Goal: Transaction & Acquisition: Purchase product/service

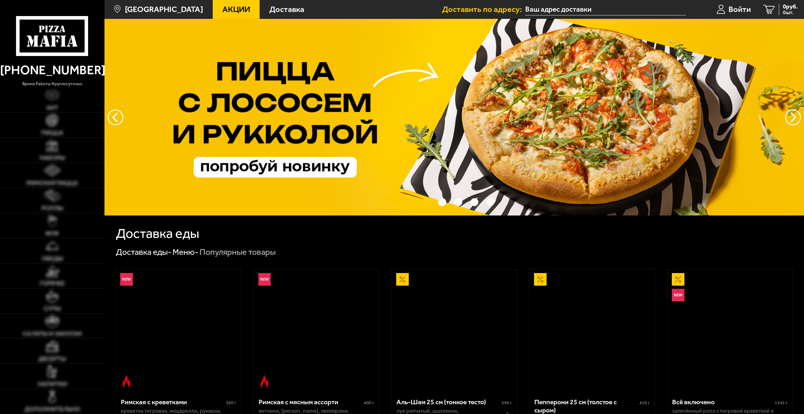
click at [737, 6] on span "Войти" at bounding box center [739, 9] width 22 height 8
click at [742, 5] on span "Войти" at bounding box center [739, 9] width 22 height 8
click at [729, 12] on span "Войти" at bounding box center [739, 9] width 22 height 8
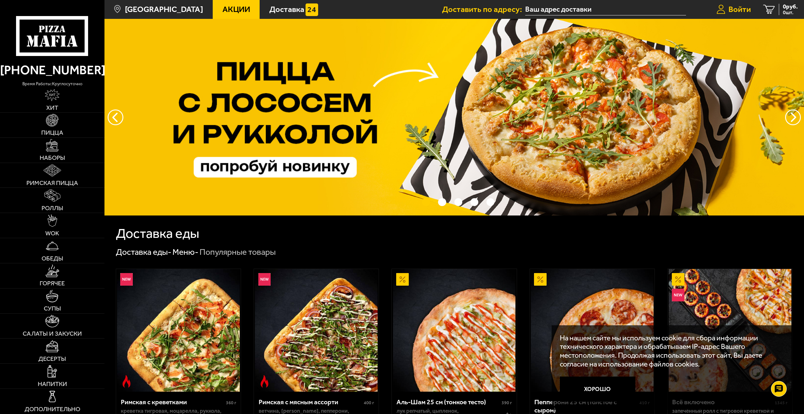
click at [736, 2] on link "Войти" at bounding box center [733, 9] width 47 height 19
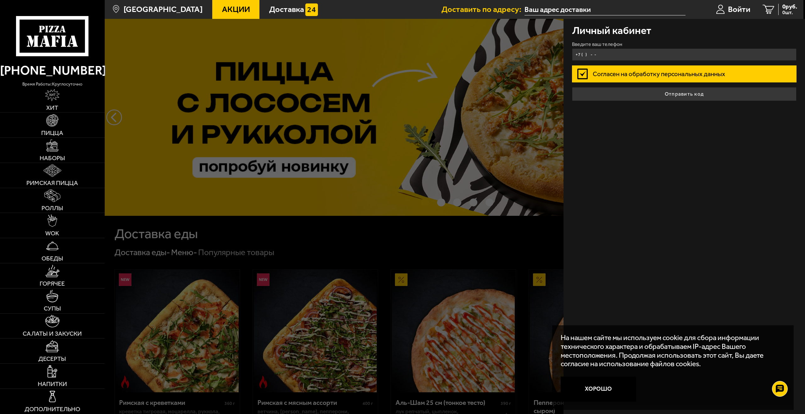
click at [679, 48] on input "+7 ( ) - -" at bounding box center [684, 54] width 225 height 12
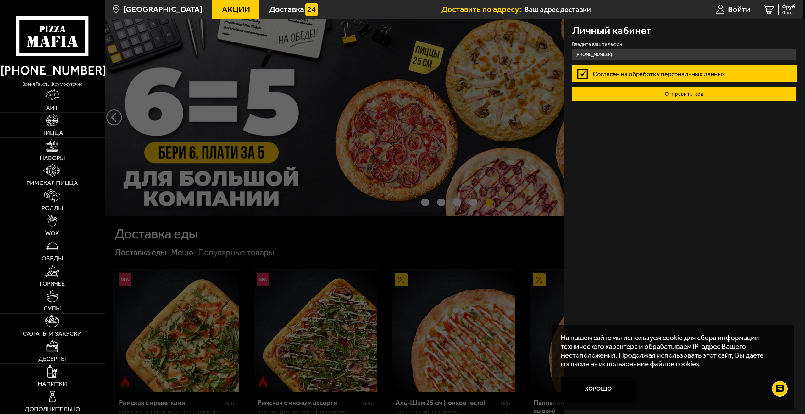
type input "+7 (911) 197-26-63"
click at [702, 95] on button "Отправить код" at bounding box center [684, 94] width 225 height 14
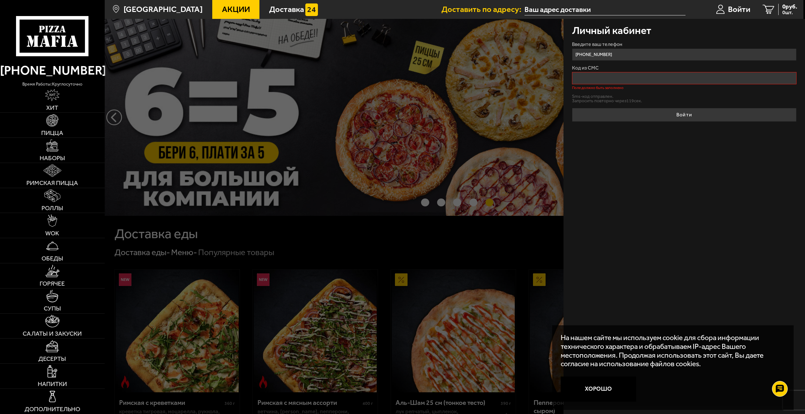
click at [647, 67] on label "Код из СМС" at bounding box center [684, 67] width 225 height 5
click at [647, 72] on input "Код из СМС" at bounding box center [684, 78] width 225 height 12
click at [649, 72] on div "Код из СМС Поле должно быть заполнено" at bounding box center [684, 77] width 225 height 24
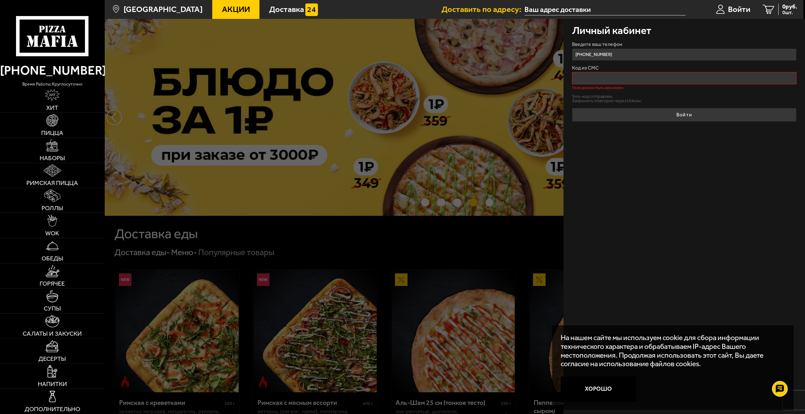
click at [634, 74] on input "Код из СМС" at bounding box center [684, 78] width 225 height 12
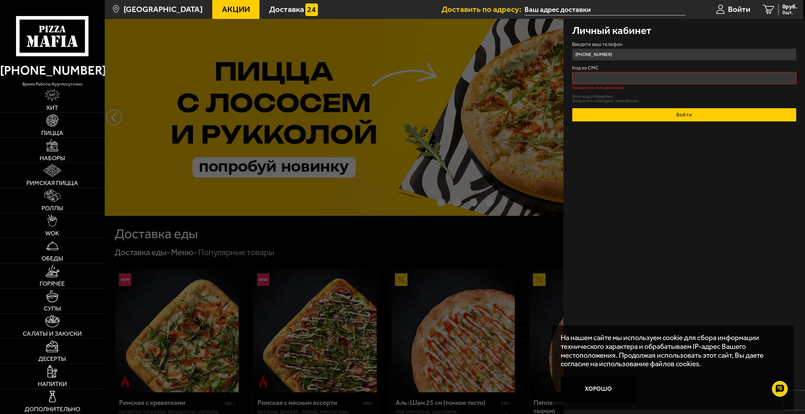
click at [633, 109] on button "Войти" at bounding box center [684, 115] width 225 height 14
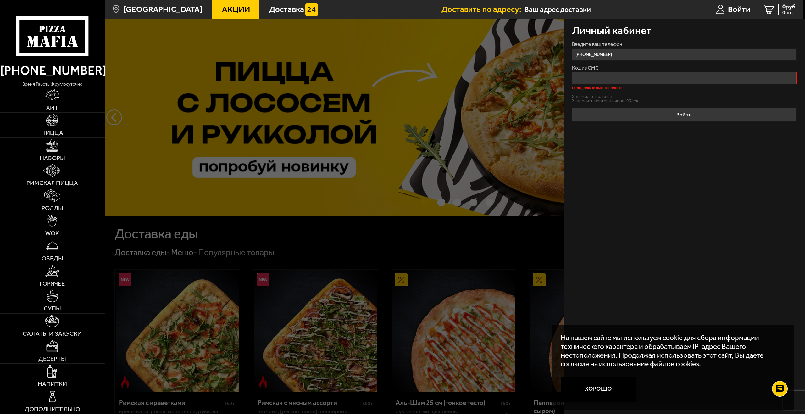
click at [629, 79] on input "Код из СМС" at bounding box center [684, 78] width 225 height 12
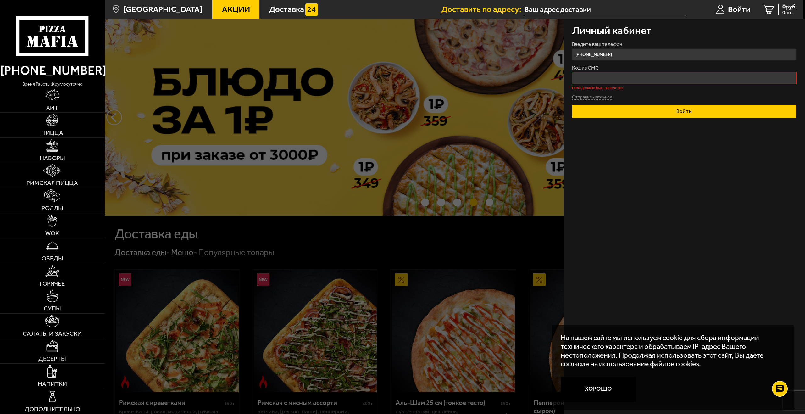
click at [653, 113] on button "Войти" at bounding box center [684, 111] width 225 height 14
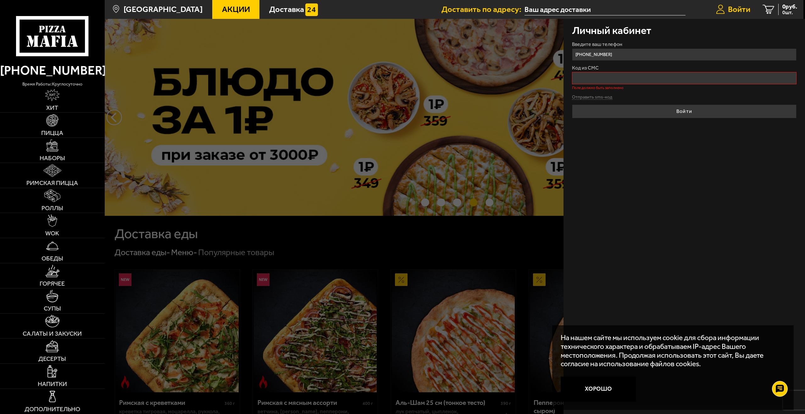
click at [748, 14] on span "Войти" at bounding box center [739, 9] width 22 height 8
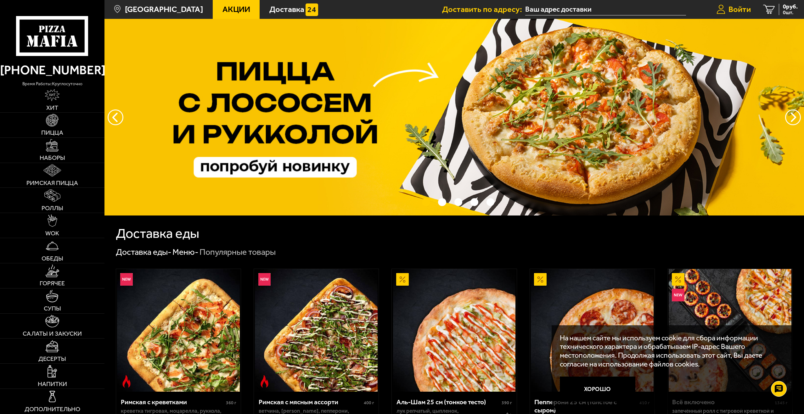
click at [737, 7] on span "Войти" at bounding box center [739, 9] width 22 height 8
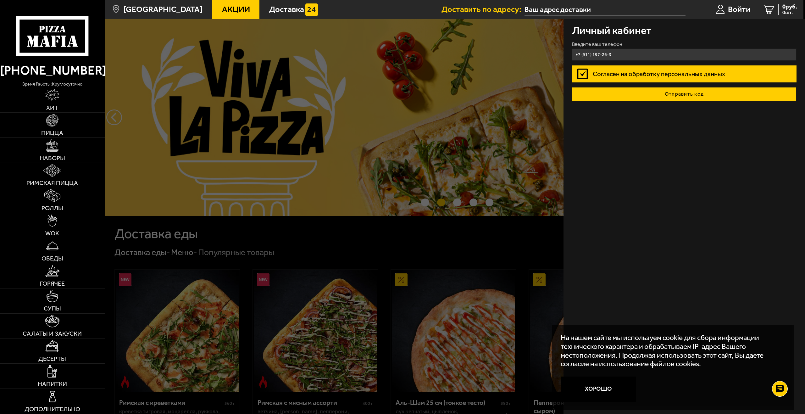
type input "+7 (911) 197-26-3"
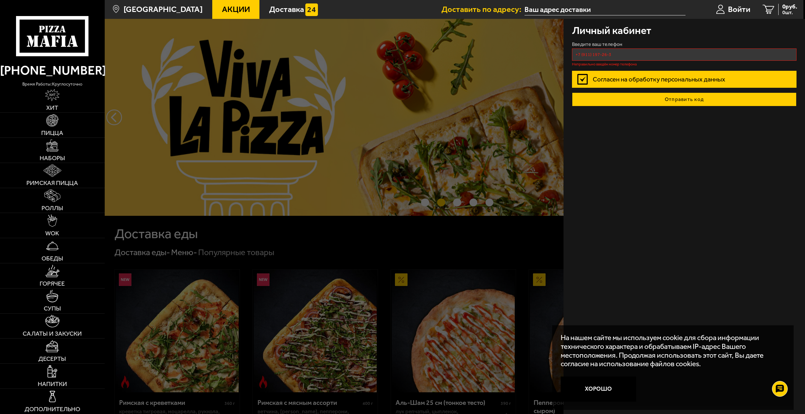
click at [649, 94] on button "Отправить код" at bounding box center [684, 99] width 225 height 14
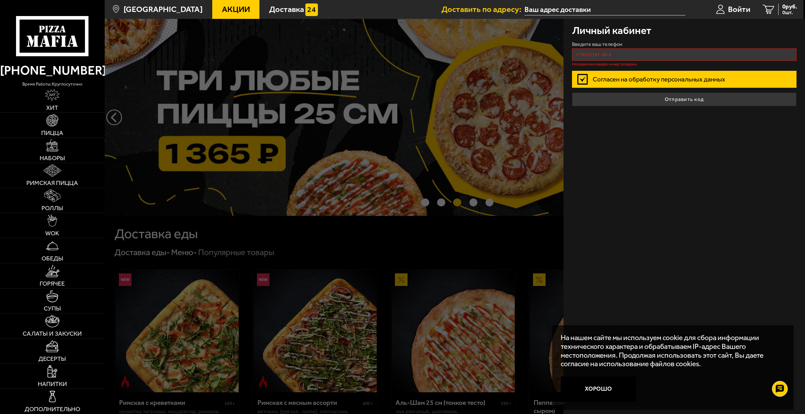
click at [646, 59] on input "+7 (911) 197-26-3" at bounding box center [684, 54] width 225 height 12
drag, startPoint x: 678, startPoint y: 170, endPoint x: 670, endPoint y: 167, distance: 7.8
click at [678, 170] on div "Личный кабинет Введите ваш телефон +7 (911) 197-26-3 Неправильно введён номер т…" at bounding box center [685, 216] width 242 height 395
click at [267, 0] on link "Доставка" at bounding box center [294, 9] width 68 height 19
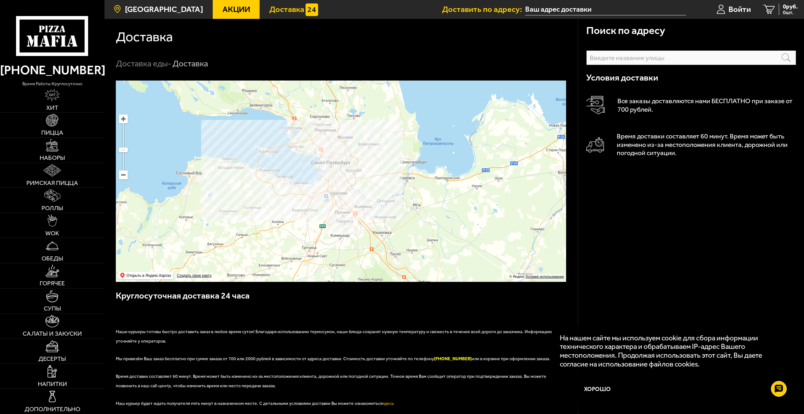
click at [156, 1] on link "[GEOGRAPHIC_DATA]" at bounding box center [158, 9] width 108 height 19
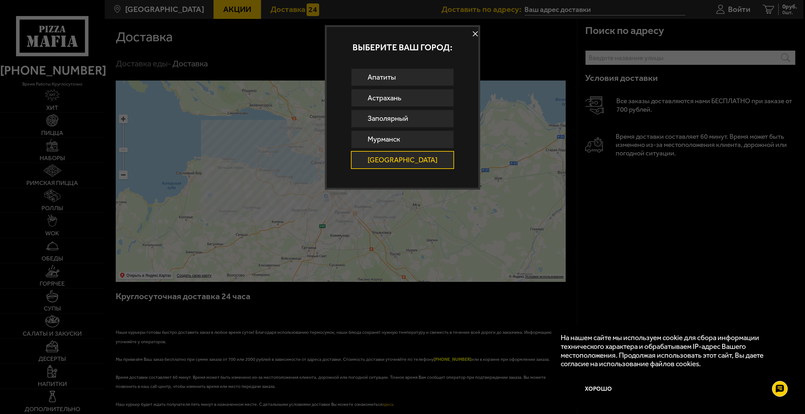
click at [471, 31] on button at bounding box center [475, 33] width 9 height 9
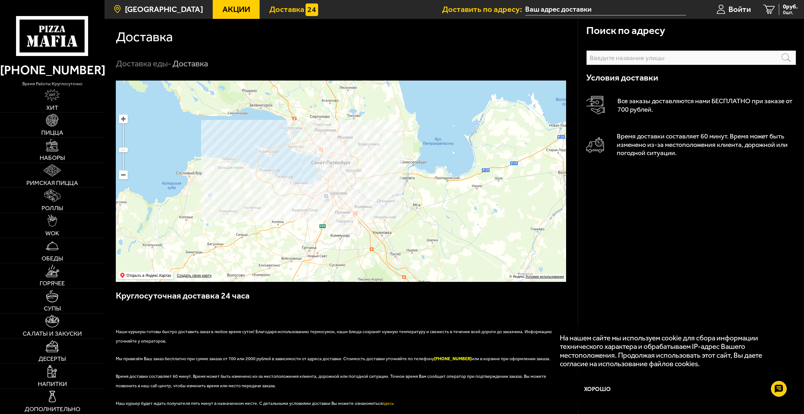
click at [148, 13] on span "[GEOGRAPHIC_DATA]" at bounding box center [164, 9] width 78 height 8
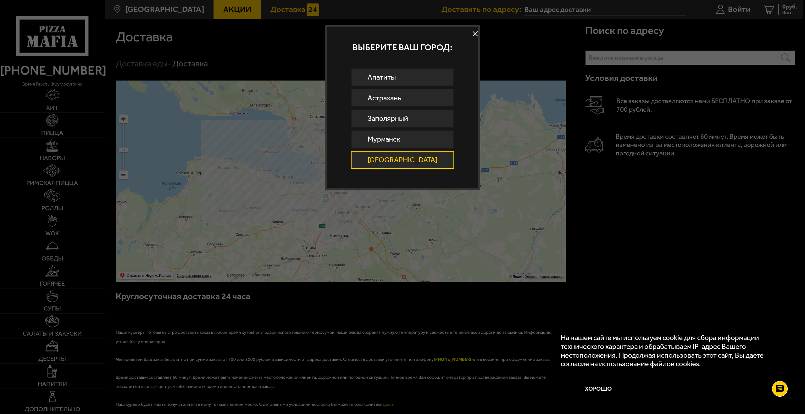
click at [407, 162] on link "[GEOGRAPHIC_DATA]" at bounding box center [402, 160] width 103 height 18
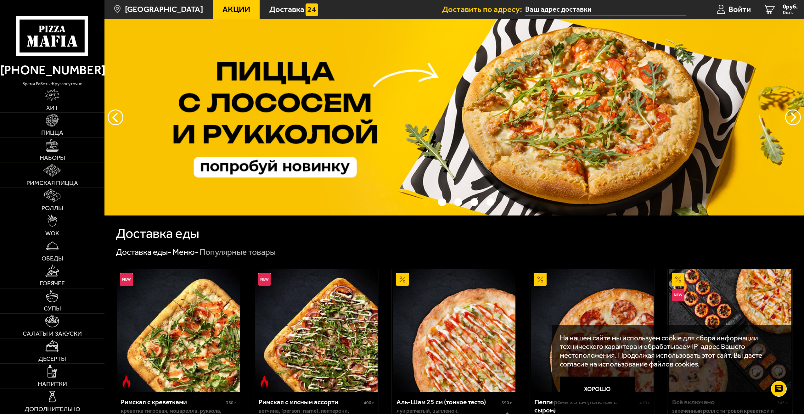
click at [56, 145] on img at bounding box center [52, 145] width 12 height 12
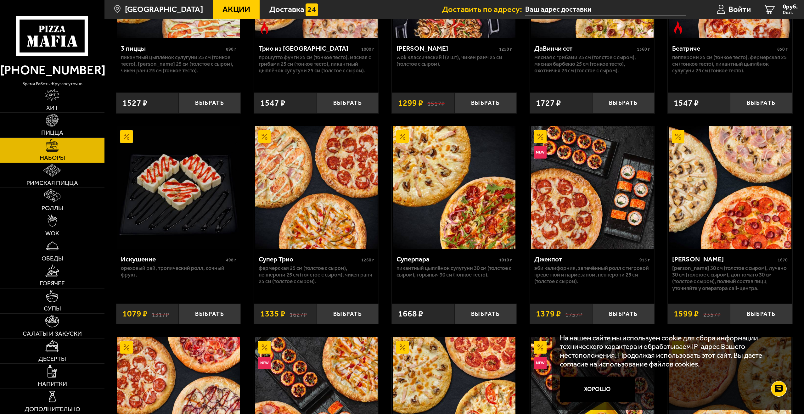
scroll to position [472, 0]
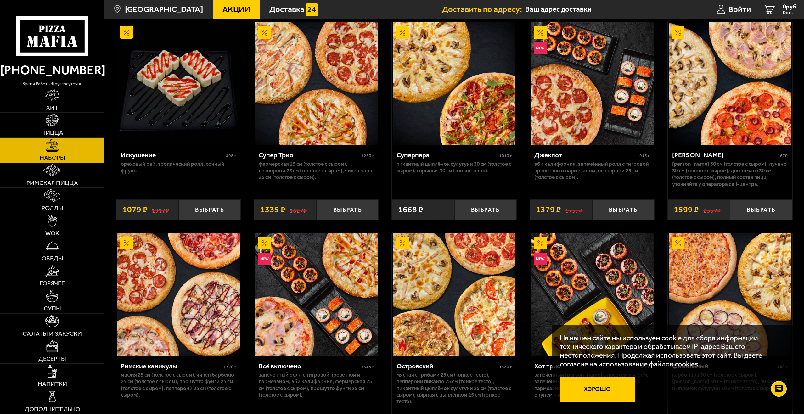
click at [617, 382] on button "Хорошо" at bounding box center [597, 389] width 75 height 25
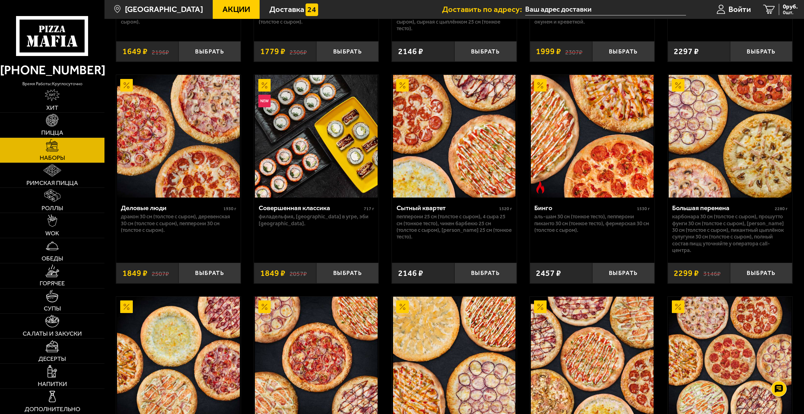
scroll to position [833, 0]
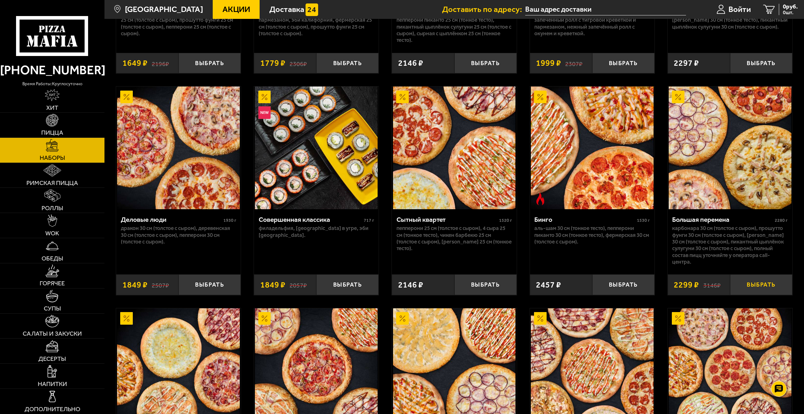
click at [766, 286] on button "Выбрать" at bounding box center [761, 284] width 62 height 20
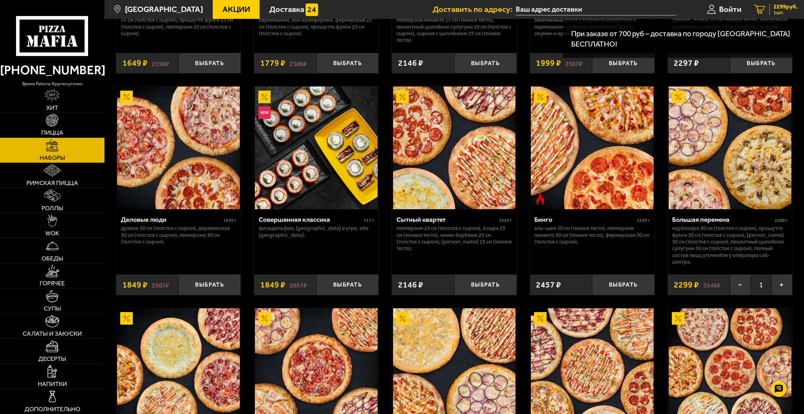
click at [764, 14] on link "1 2299 руб. 1 шт." at bounding box center [775, 9] width 56 height 19
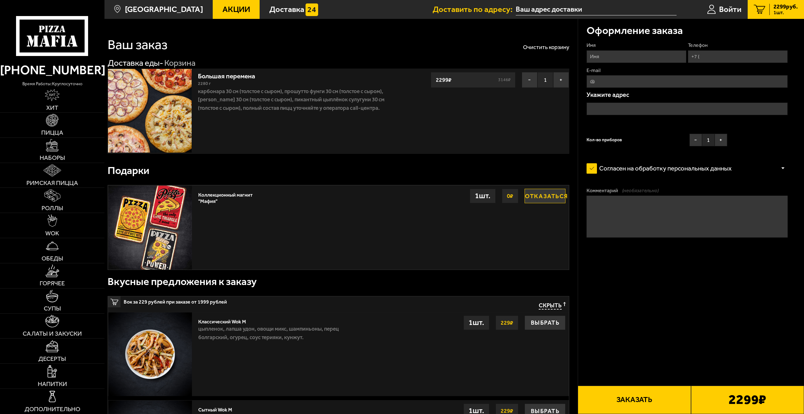
click at [623, 67] on div "Имя Телефон E-mail Укажите адрес Кол-во приборов − 1 +" at bounding box center [686, 96] width 201 height 108
click at [625, 59] on input "Имя" at bounding box center [636, 56] width 100 height 13
type input "Борис"
click at [736, 60] on input "Телефон" at bounding box center [738, 56] width 100 height 13
type input "+7 (911) 197-26-63"
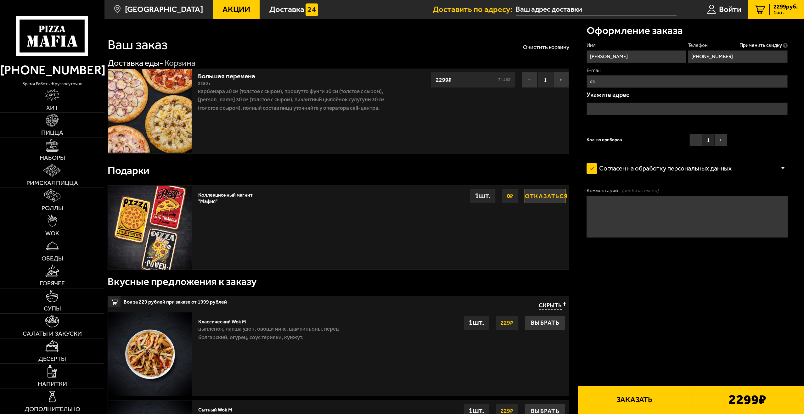
click at [632, 79] on input "E-mail" at bounding box center [686, 81] width 201 height 13
type input "b"
type input "novikov-alkeksey95@mail.ru"
click at [627, 111] on input "text" at bounding box center [686, 109] width 201 height 13
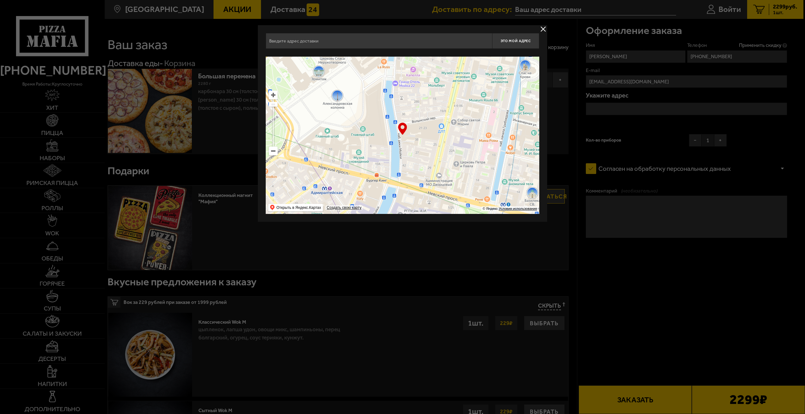
drag, startPoint x: 405, startPoint y: 147, endPoint x: 359, endPoint y: 95, distance: 70.2
click at [359, 94] on ymaps at bounding box center [403, 135] width 274 height 157
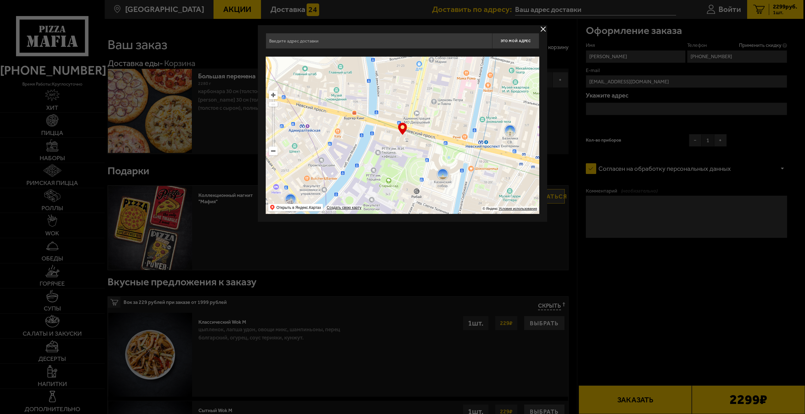
drag, startPoint x: 443, startPoint y: 161, endPoint x: 344, endPoint y: 79, distance: 128.7
click at [344, 79] on ymaps at bounding box center [403, 135] width 274 height 157
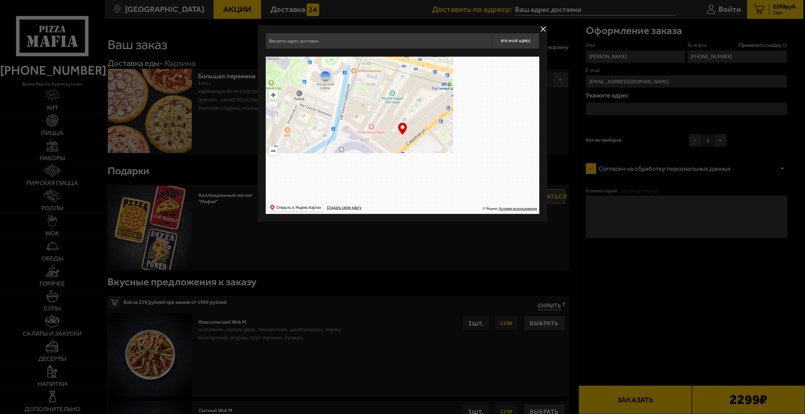
type input "Невский проспект, 19"
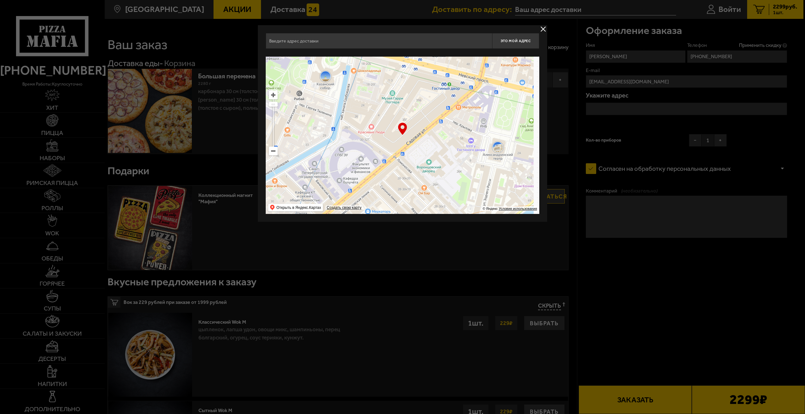
type input "Невский проспект, 19"
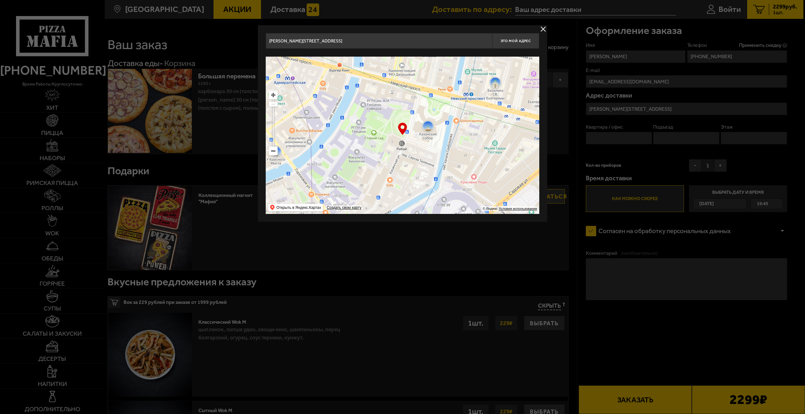
drag, startPoint x: 403, startPoint y: 172, endPoint x: 375, endPoint y: 98, distance: 79.9
click at [376, 98] on ymaps at bounding box center [403, 135] width 274 height 157
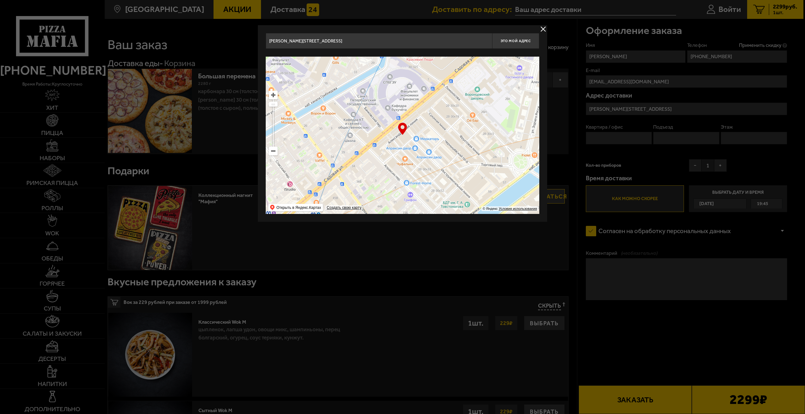
drag, startPoint x: 413, startPoint y: 176, endPoint x: 383, endPoint y: 120, distance: 62.6
click at [385, 107] on ymaps at bounding box center [403, 135] width 274 height 157
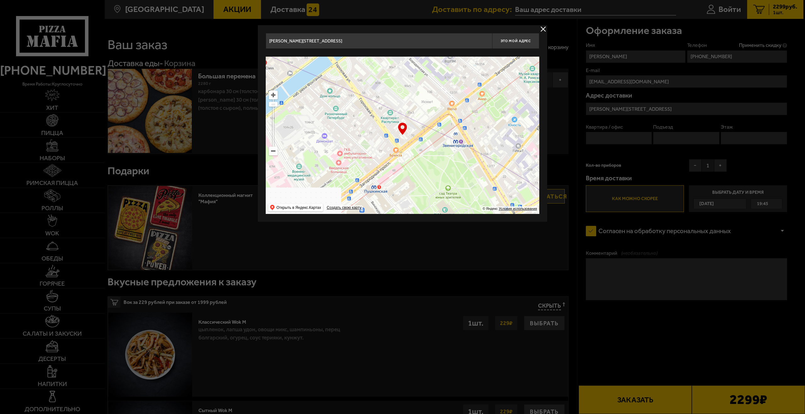
drag, startPoint x: 395, startPoint y: 172, endPoint x: 393, endPoint y: 115, distance: 57.3
click at [393, 115] on ymaps at bounding box center [403, 135] width 274 height 157
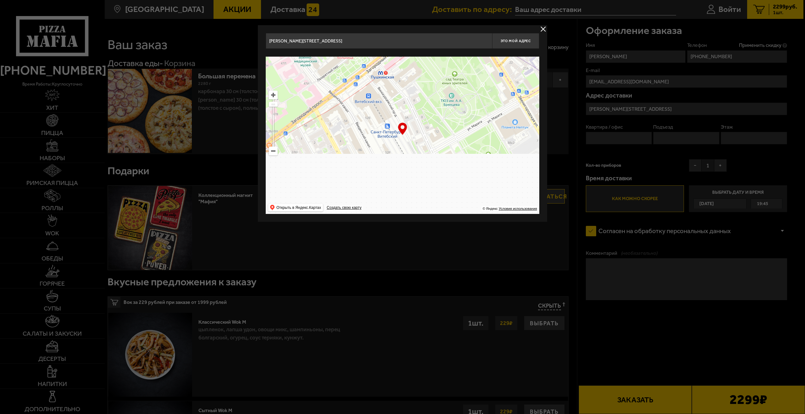
type input "Бородинская улица, 11соор1К"
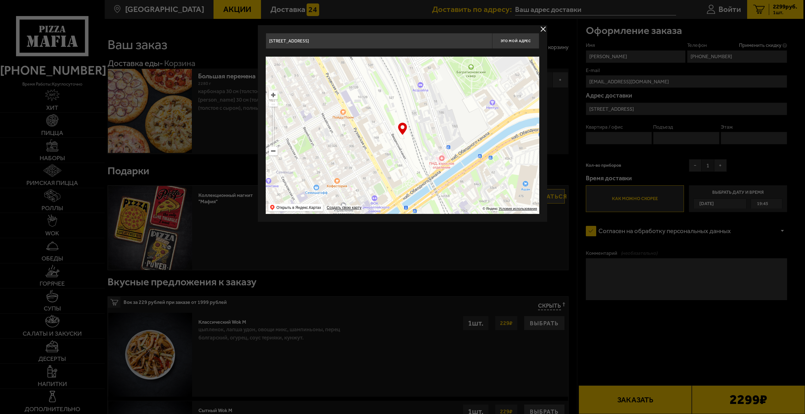
drag, startPoint x: 397, startPoint y: 183, endPoint x: 370, endPoint y: 106, distance: 81.4
click at [371, 96] on ymaps at bounding box center [403, 135] width 274 height 157
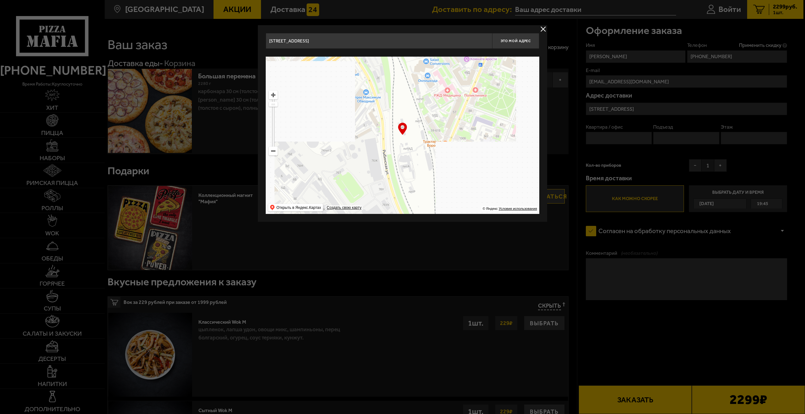
drag, startPoint x: 381, startPoint y: 144, endPoint x: 374, endPoint y: 113, distance: 32.1
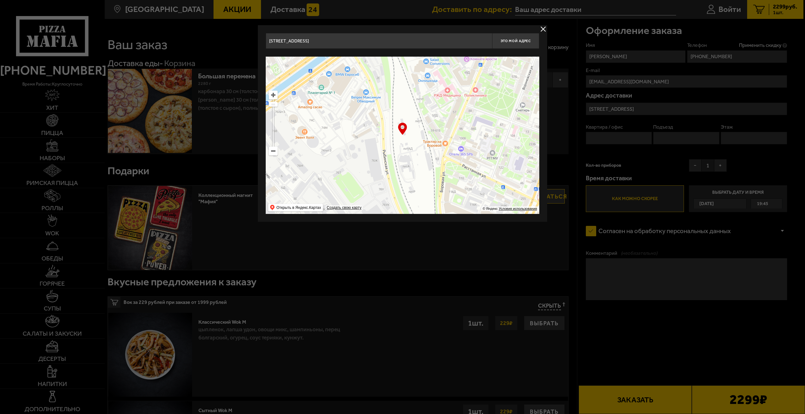
click at [374, 113] on ymaps at bounding box center [403, 135] width 274 height 157
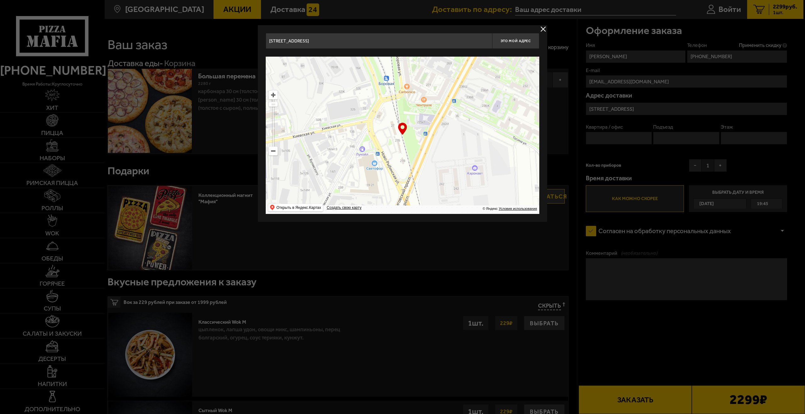
drag, startPoint x: 405, startPoint y: 186, endPoint x: 389, endPoint y: 153, distance: 36.7
click at [397, 128] on ymaps at bounding box center [403, 135] width 274 height 157
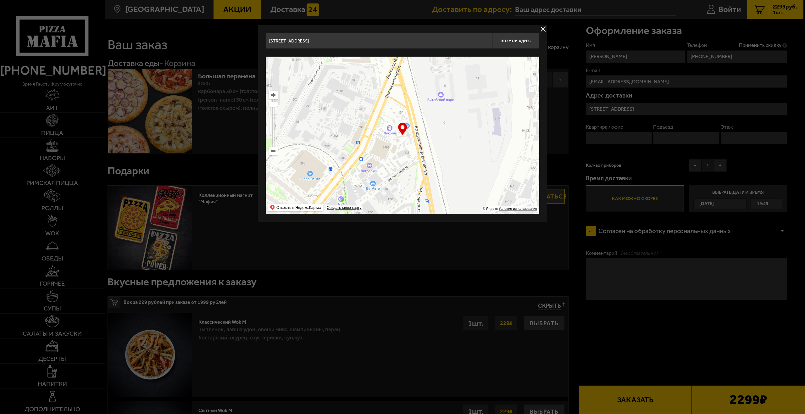
drag, startPoint x: 388, startPoint y: 157, endPoint x: 387, endPoint y: 141, distance: 15.7
click at [387, 142] on ymaps at bounding box center [403, 135] width 274 height 157
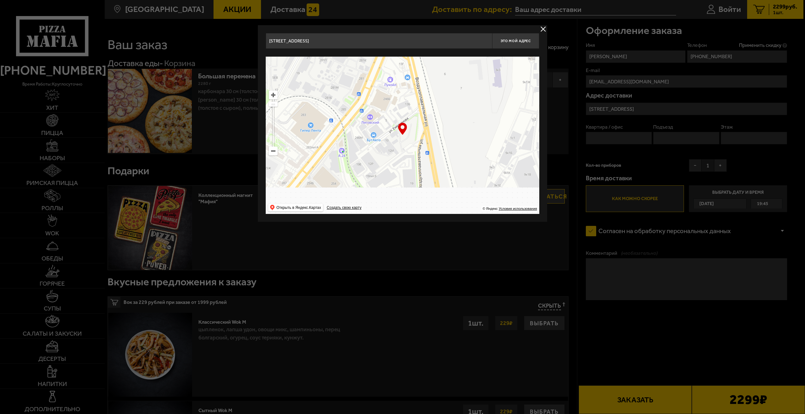
type input "Воздухоплавательная улица, 11"
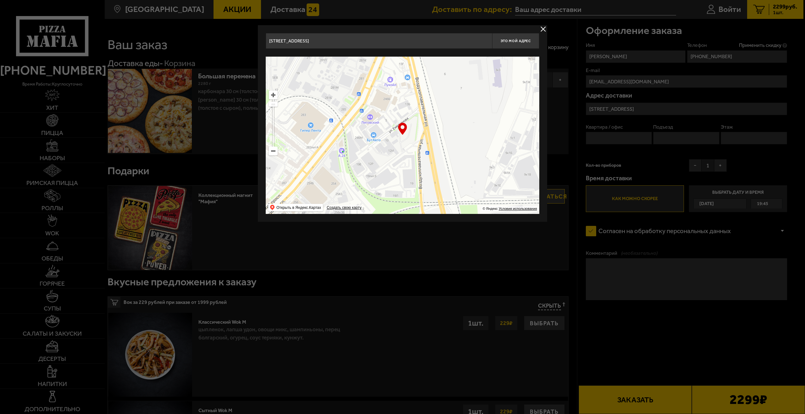
type input "Воздухоплавательная улица, 11"
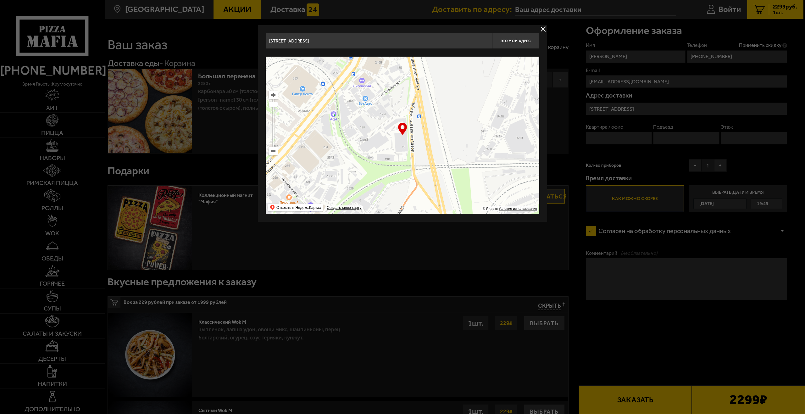
type input "Воздухоплавательная улица, 19"
drag, startPoint x: 425, startPoint y: 157, endPoint x: 396, endPoint y: 139, distance: 34.0
click at [396, 139] on ymaps at bounding box center [403, 135] width 274 height 157
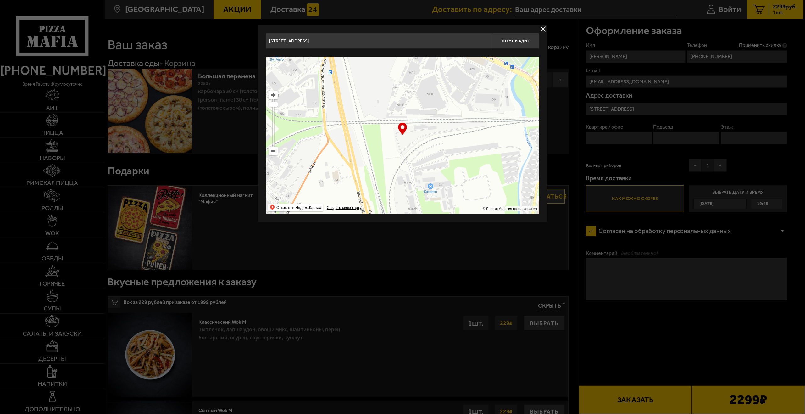
click at [365, 47] on input "Воздухоплавательная улица, 19" at bounding box center [379, 41] width 226 height 16
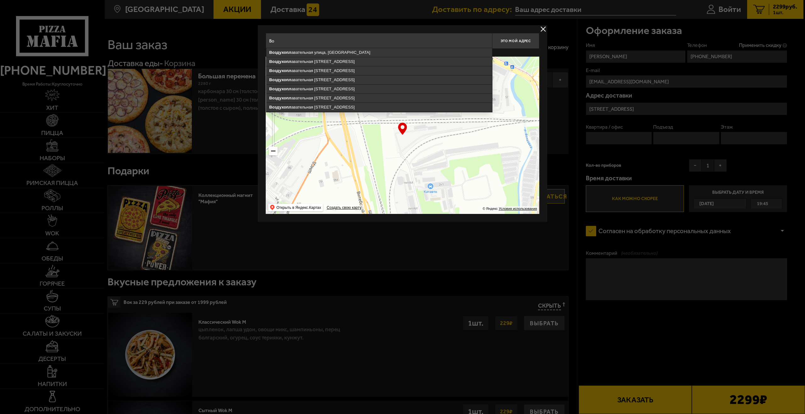
type input "В"
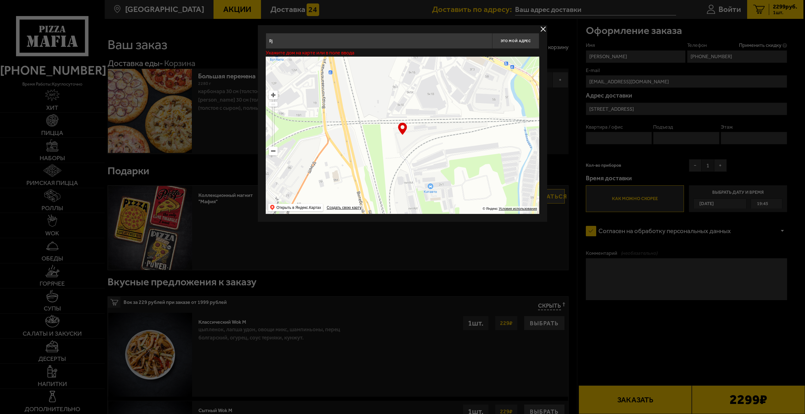
type input "R"
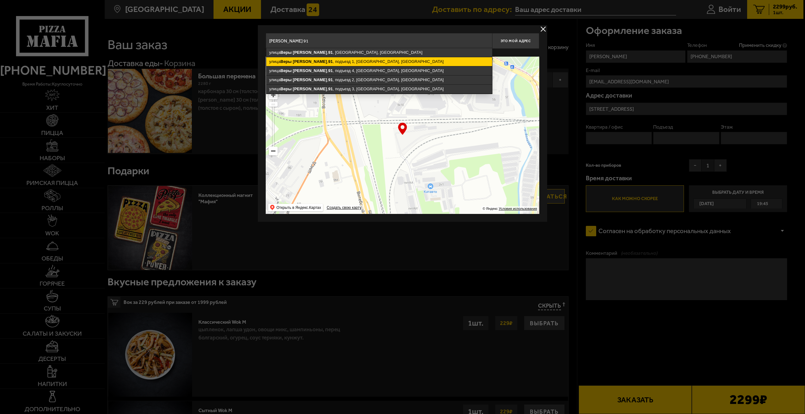
click at [334, 60] on ymaps "улица Веры Слуцкой , 91 , подъезд 1, Колпино, Санкт-Петербург" at bounding box center [379, 61] width 226 height 9
type input "Санкт-Петербург, Колпино, улица Веры Слуцкой, 91, подъезд 1"
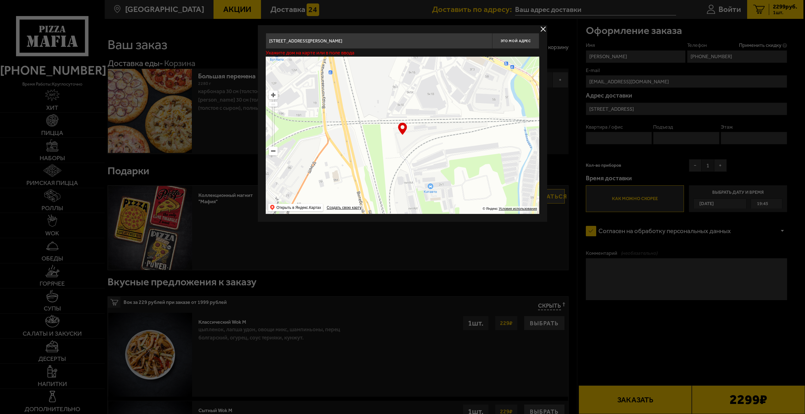
type input "Колпино, [STREET_ADDRESS][PERSON_NAME]"
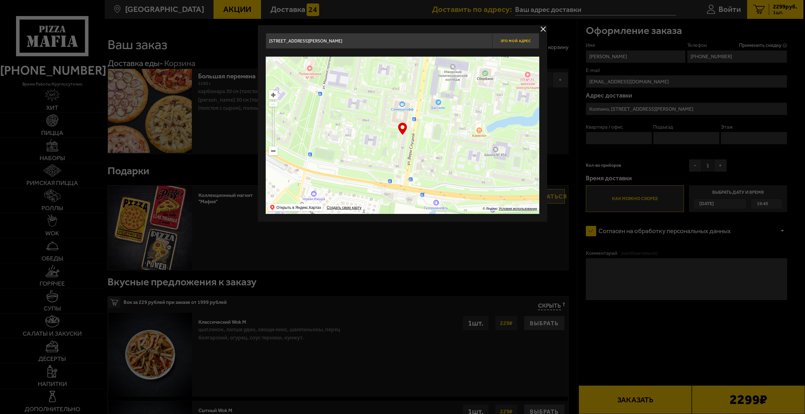
click at [504, 41] on span "Это мой адрес" at bounding box center [516, 41] width 30 height 4
type input "Колпино, [STREET_ADDRESS][PERSON_NAME]"
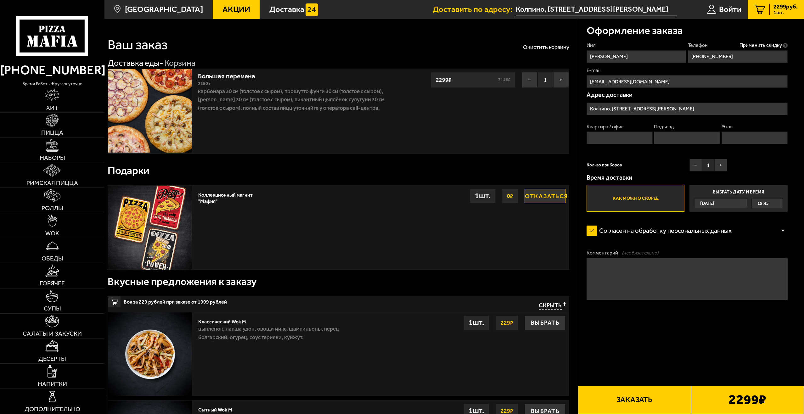
click at [620, 142] on input "Квартира / офис" at bounding box center [619, 137] width 66 height 13
type input "12"
click at [666, 139] on input "Подъезд" at bounding box center [687, 137] width 66 height 13
type input "1"
click at [731, 136] on input "Этаж" at bounding box center [754, 137] width 66 height 13
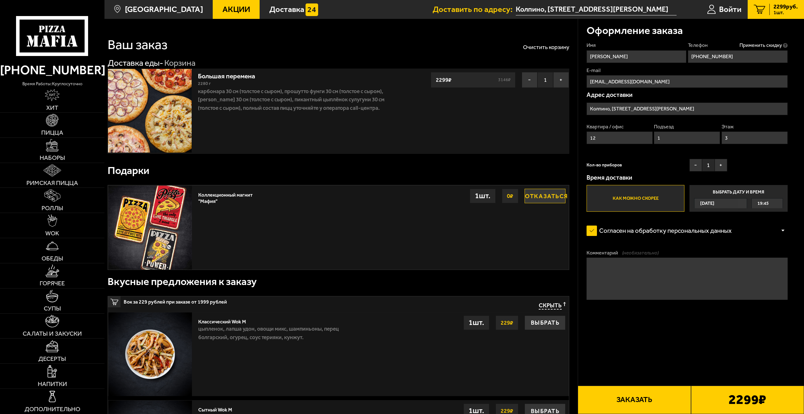
type input "3"
click at [644, 274] on textarea "Комментарий (необязательно)" at bounding box center [686, 279] width 201 height 42
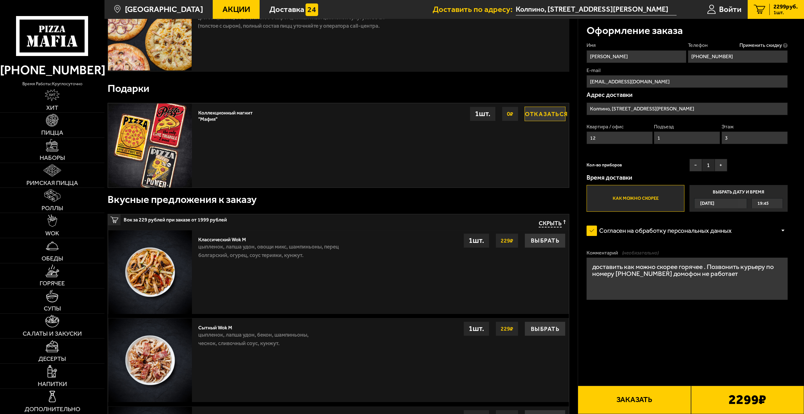
scroll to position [94, 0]
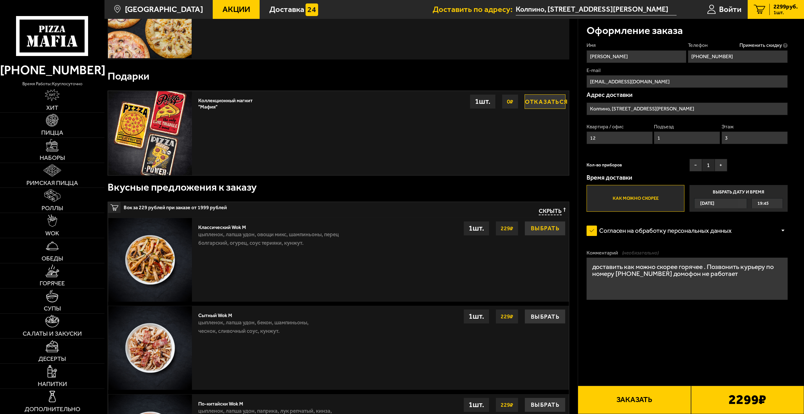
type textarea "доставить как можно скорее горячее . Позвонить курьеру по номеру +79667796652 д…"
click at [550, 232] on button "Выбрать" at bounding box center [544, 228] width 41 height 14
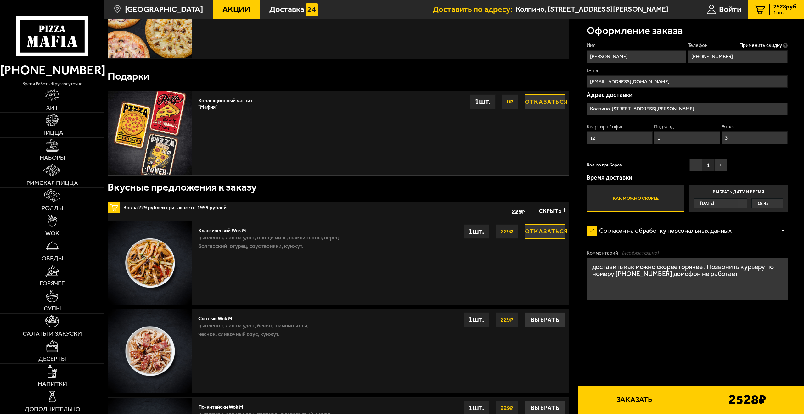
click at [613, 403] on button "Заказать" at bounding box center [634, 400] width 113 height 28
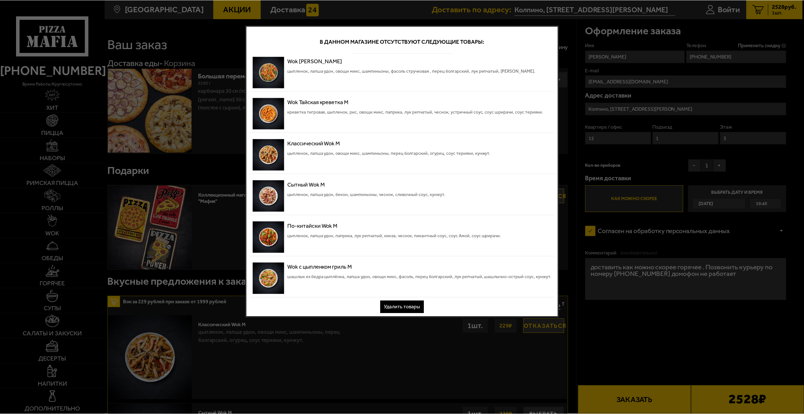
scroll to position [0, 0]
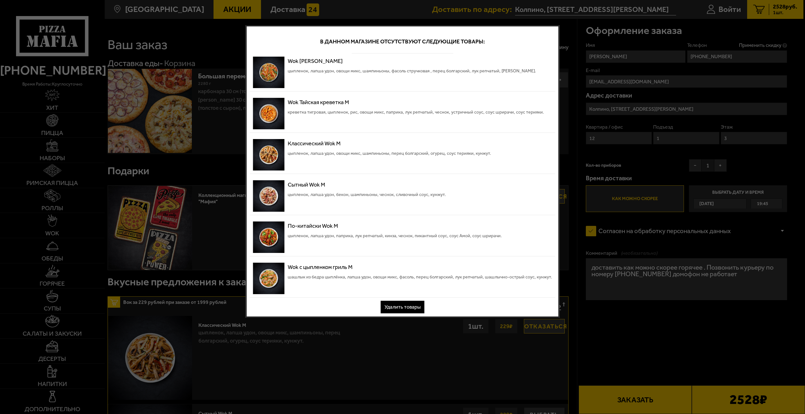
click at [514, 300] on div "В данном магазине отсутствуют следующие товары: Wok Карри М цыпленок, лапша удо…" at bounding box center [403, 171] width 314 height 293
click at [523, 326] on div at bounding box center [402, 207] width 805 height 414
click at [528, 329] on div at bounding box center [402, 207] width 805 height 414
click at [530, 329] on div at bounding box center [402, 207] width 805 height 414
click at [407, 310] on button "Удалить товары" at bounding box center [403, 307] width 44 height 13
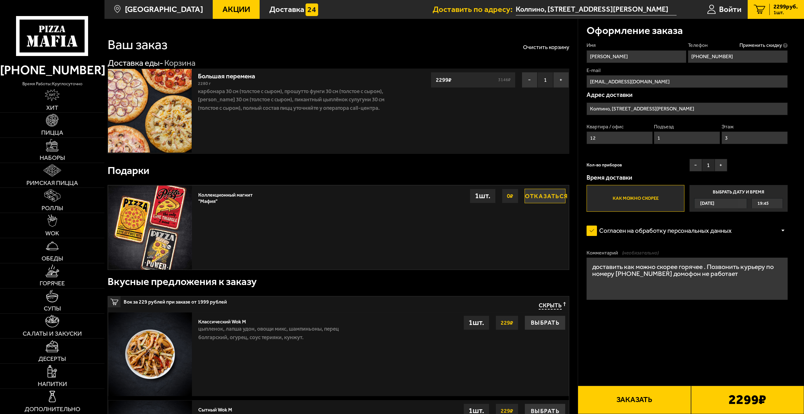
click at [753, 393] on b "2299 ₽" at bounding box center [747, 400] width 38 height 14
click at [641, 399] on button "Заказать" at bounding box center [634, 400] width 113 height 28
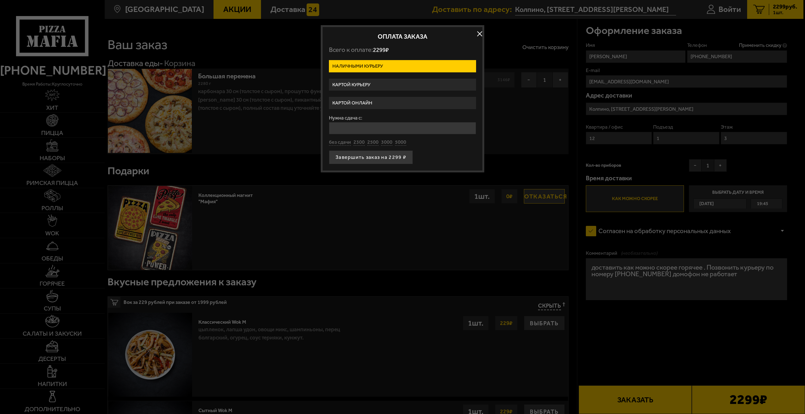
click at [361, 103] on label "Картой онлайн" at bounding box center [402, 103] width 147 height 12
click at [0, 0] on input "Картой онлайн" at bounding box center [0, 0] width 0 height 0
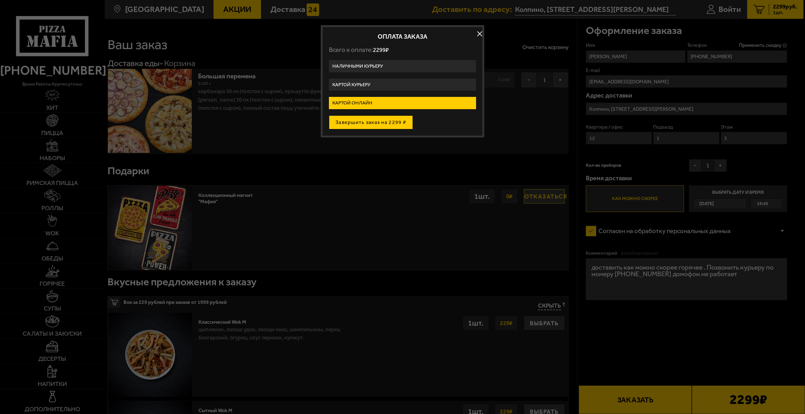
click at [371, 121] on button "Завершить заказ на 2299 ₽" at bounding box center [371, 122] width 84 height 14
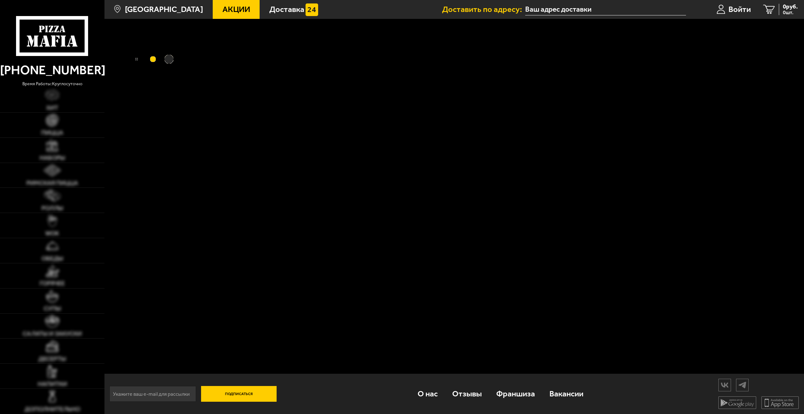
type input "Колпино, [STREET_ADDRESS][PERSON_NAME]"
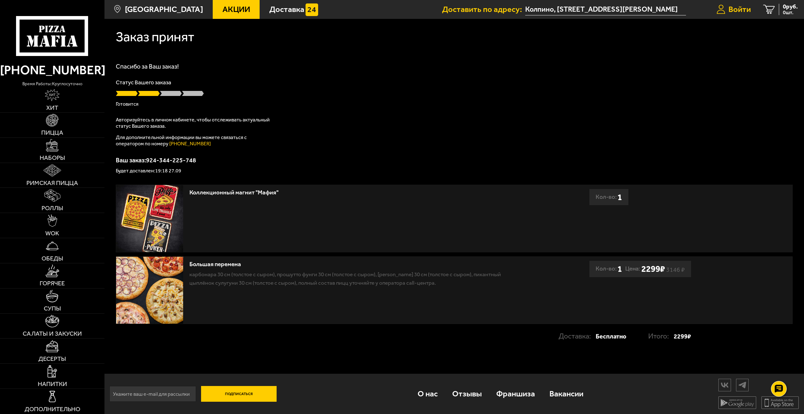
click at [730, 12] on span "Войти" at bounding box center [739, 9] width 22 height 8
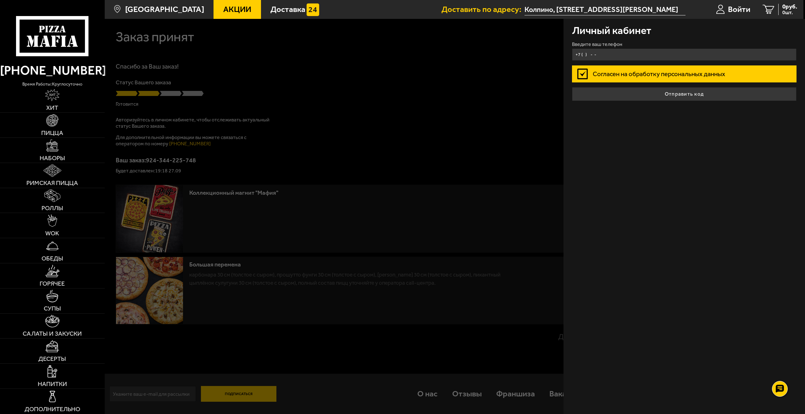
type input "+7 ( ) - -"
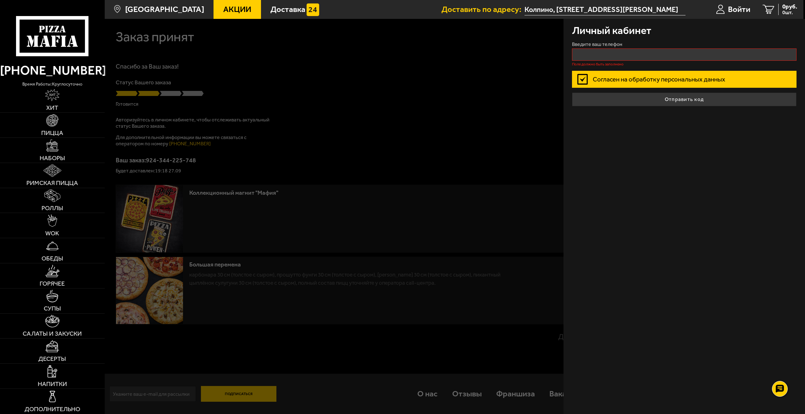
click at [508, 89] on div at bounding box center [507, 226] width 805 height 414
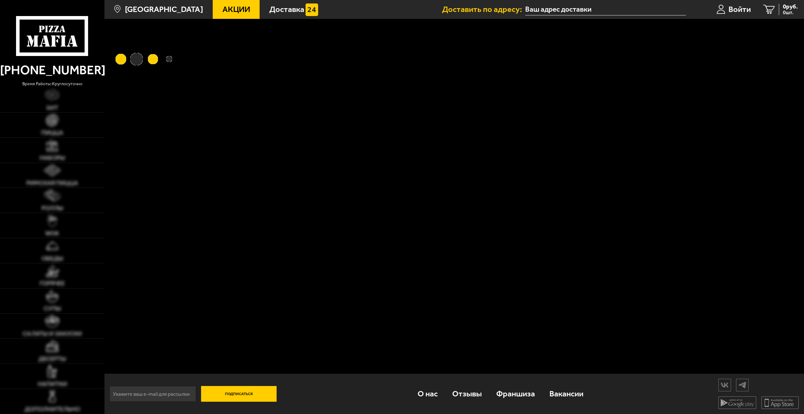
type input "Колпино, [STREET_ADDRESS][PERSON_NAME]"
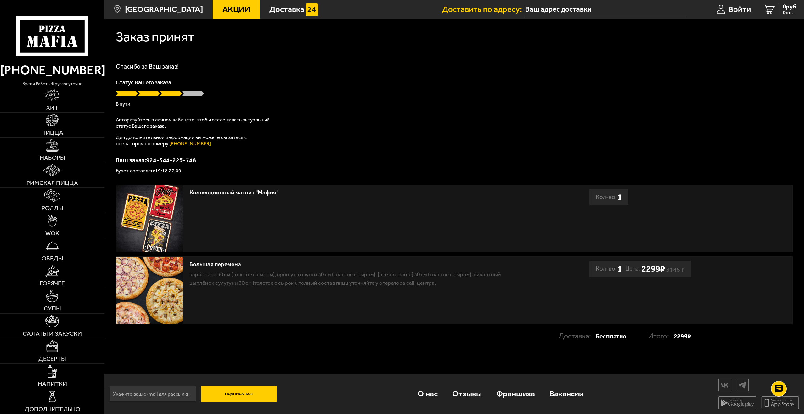
click at [549, 10] on input "text" at bounding box center [605, 10] width 161 height 12
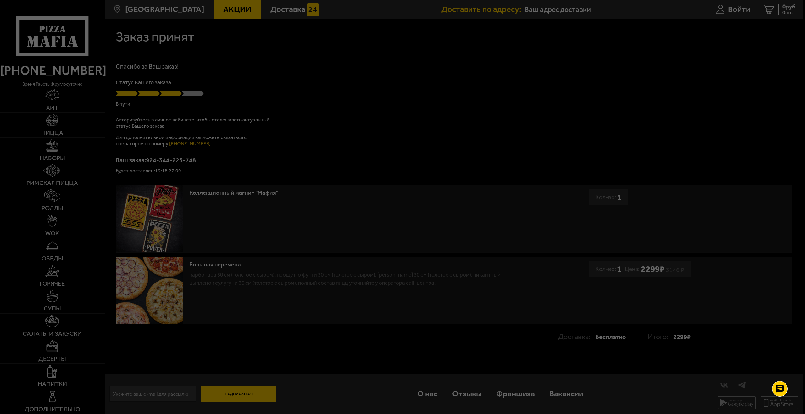
type input "Колпино, [STREET_ADDRESS][PERSON_NAME]"
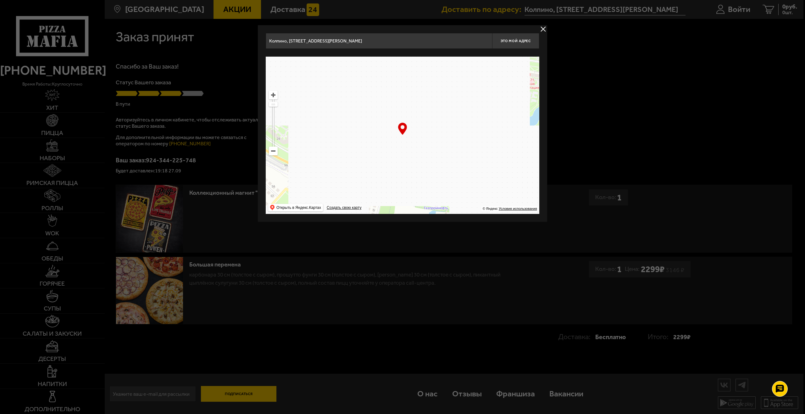
click at [538, 26] on div "Колпино, улица Веры Слуцкой, 91, подъезд 1 Это мой адрес Найдите адрес перетащи…" at bounding box center [402, 123] width 289 height 197
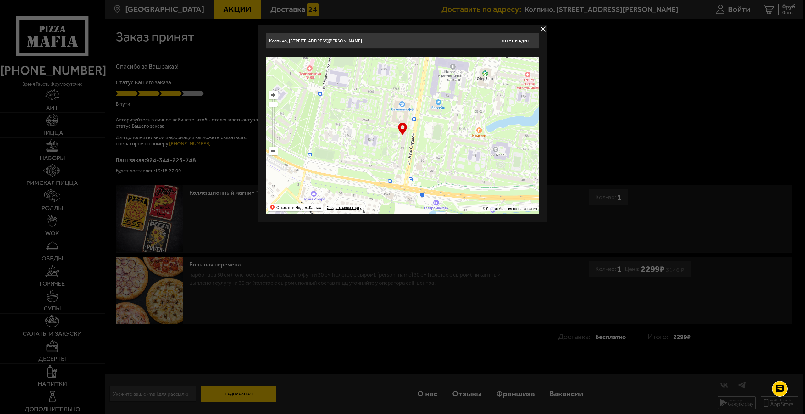
click at [544, 30] on button "delivery type" at bounding box center [543, 29] width 8 height 8
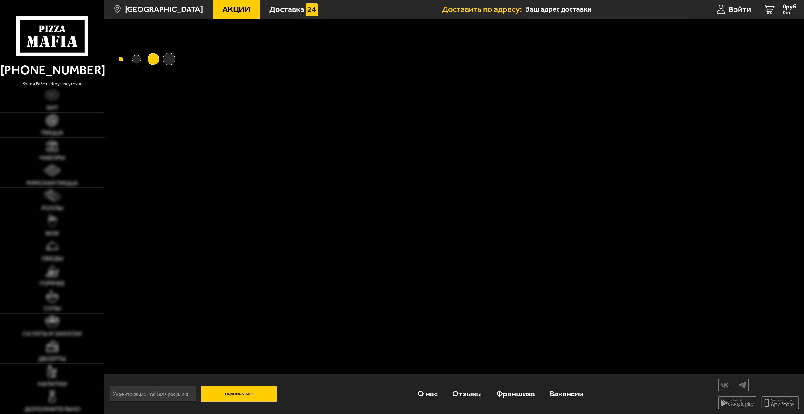
type input "Колпино, [STREET_ADDRESS][PERSON_NAME]"
